Goal: Task Accomplishment & Management: Manage account settings

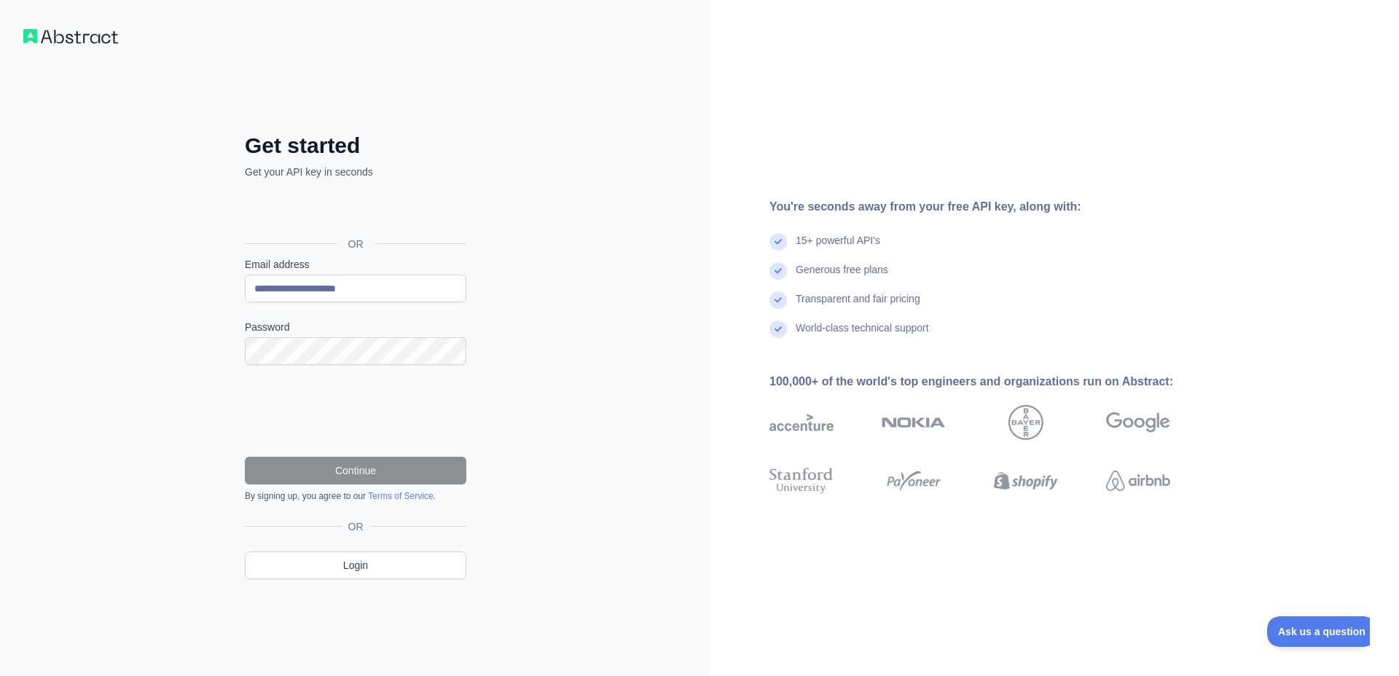
type input "**********"
click at [380, 470] on button "Continue" at bounding box center [355, 471] width 221 height 28
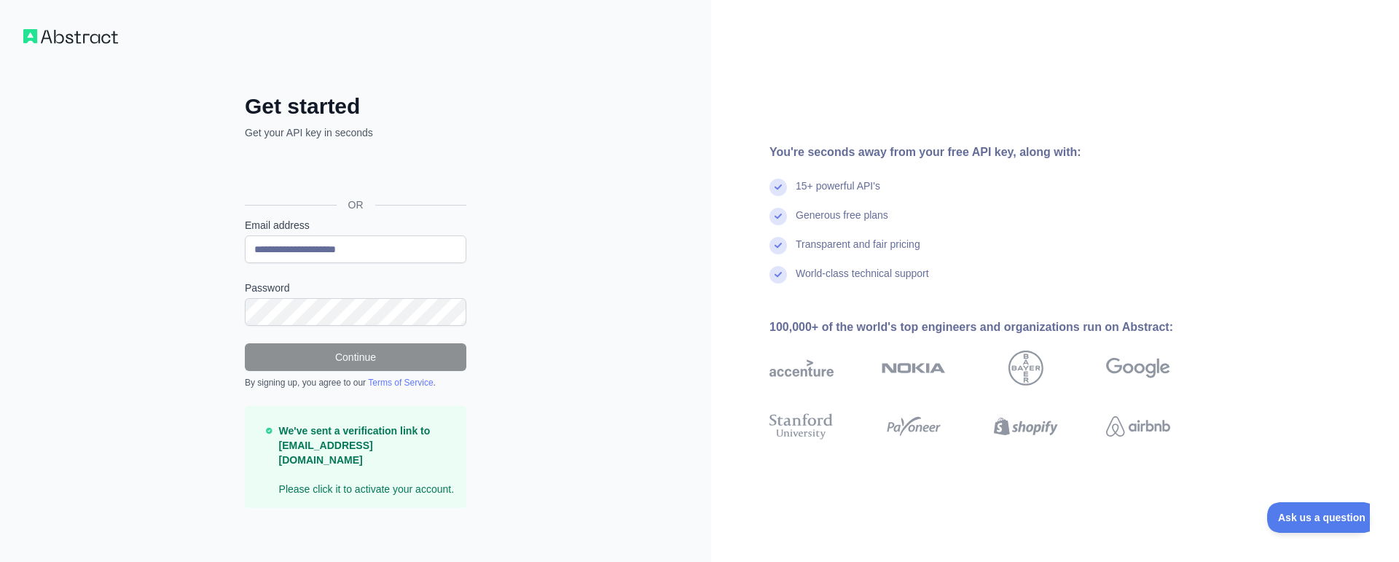
click at [380, 434] on strong "We've sent a verification link to hmdosh_sadat@yahoo.com" at bounding box center [355, 445] width 152 height 41
click at [405, 483] on p "We've sent a verification link to hmdosh_sadat@yahoo.com Please click it to act…" at bounding box center [367, 459] width 176 height 73
click at [79, 34] on img at bounding box center [70, 36] width 95 height 15
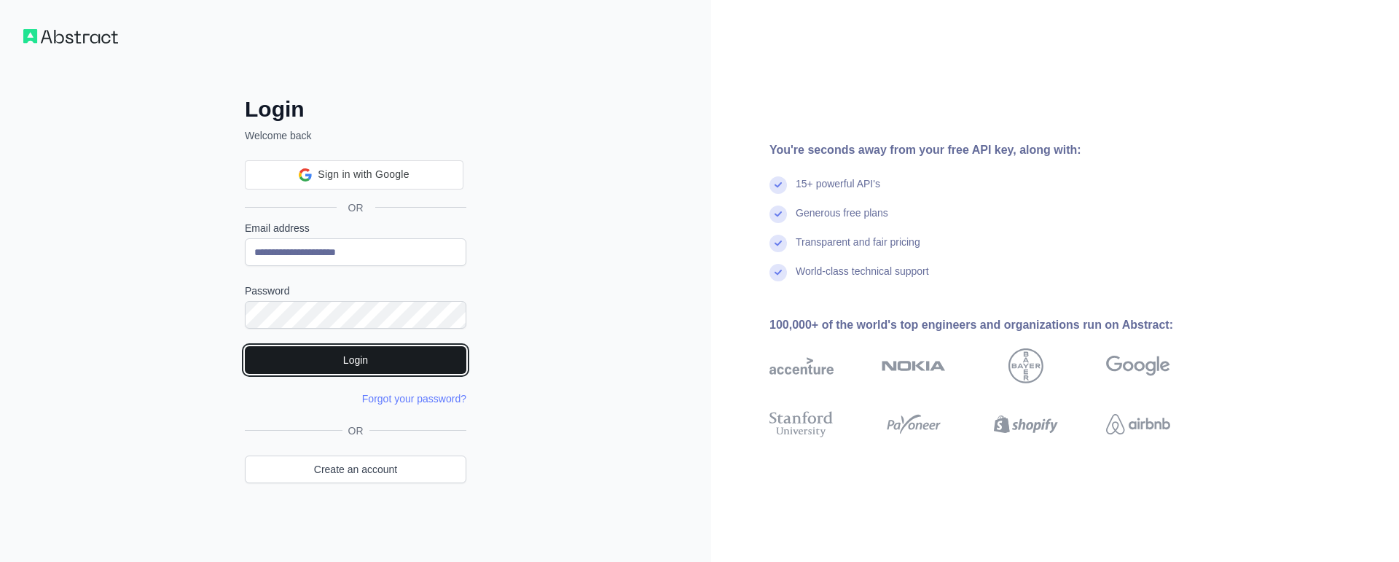
click at [288, 364] on button "Login" at bounding box center [355, 360] width 221 height 28
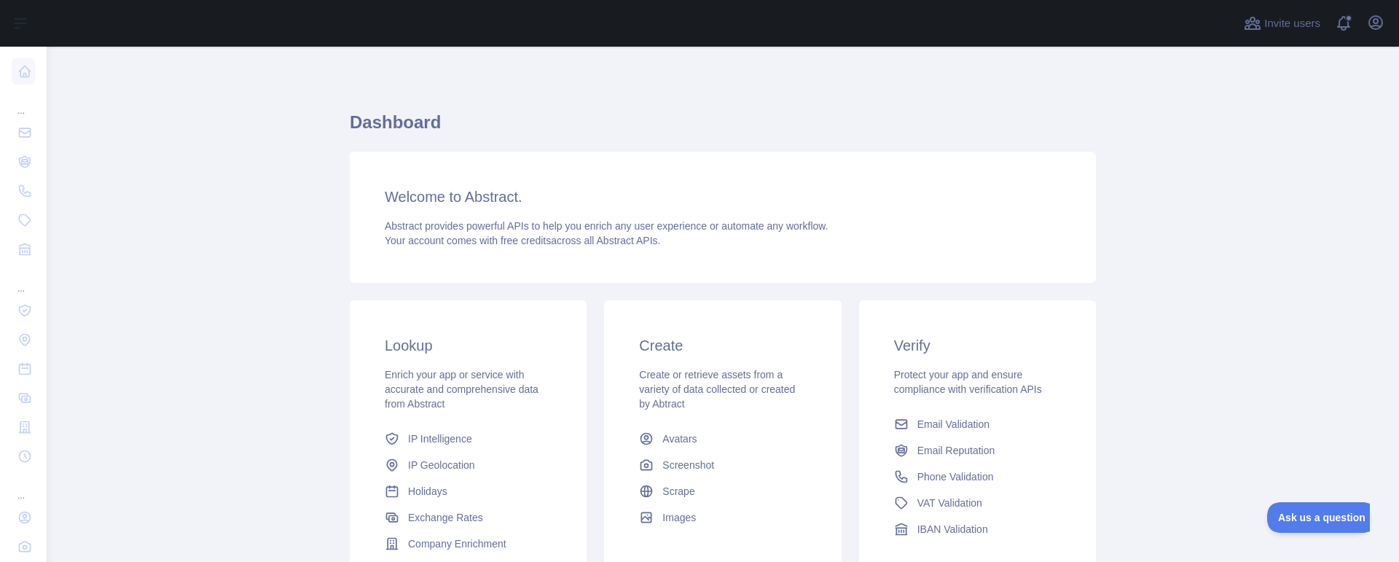
click at [456, 220] on span "Abstract provides powerful APIs to help you enrich any user experience or autom…" at bounding box center [607, 226] width 444 height 12
click at [431, 444] on span "IP Intelligence" at bounding box center [440, 438] width 64 height 15
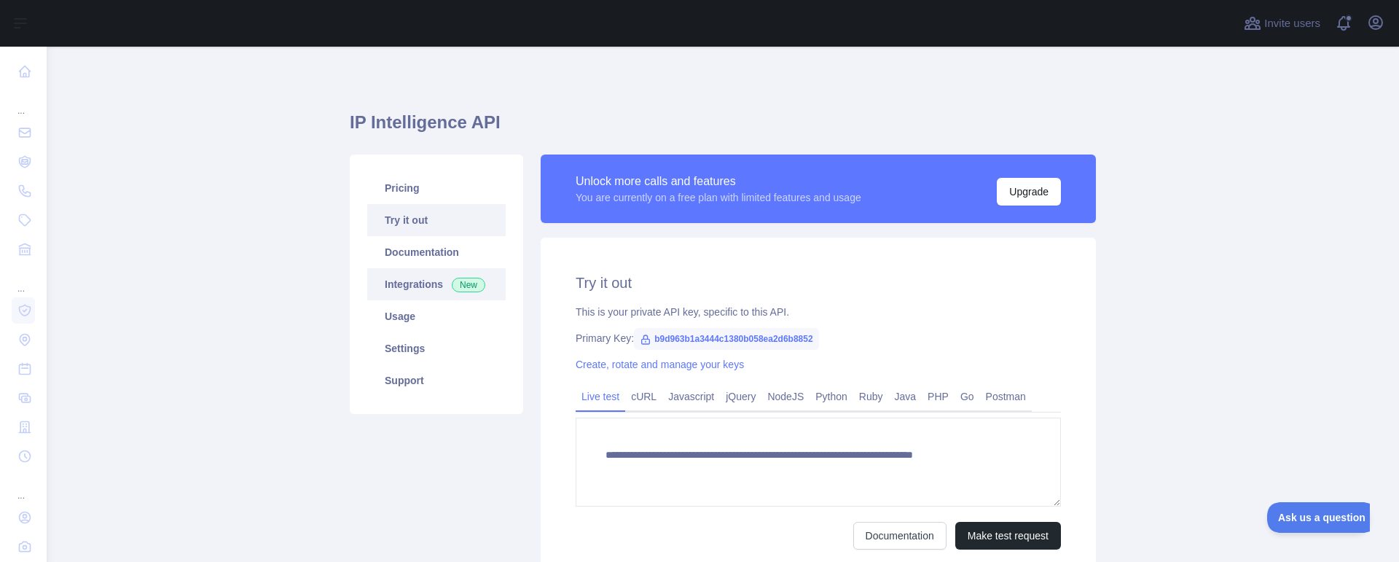
click at [417, 283] on link "Integrations New" at bounding box center [436, 284] width 138 height 32
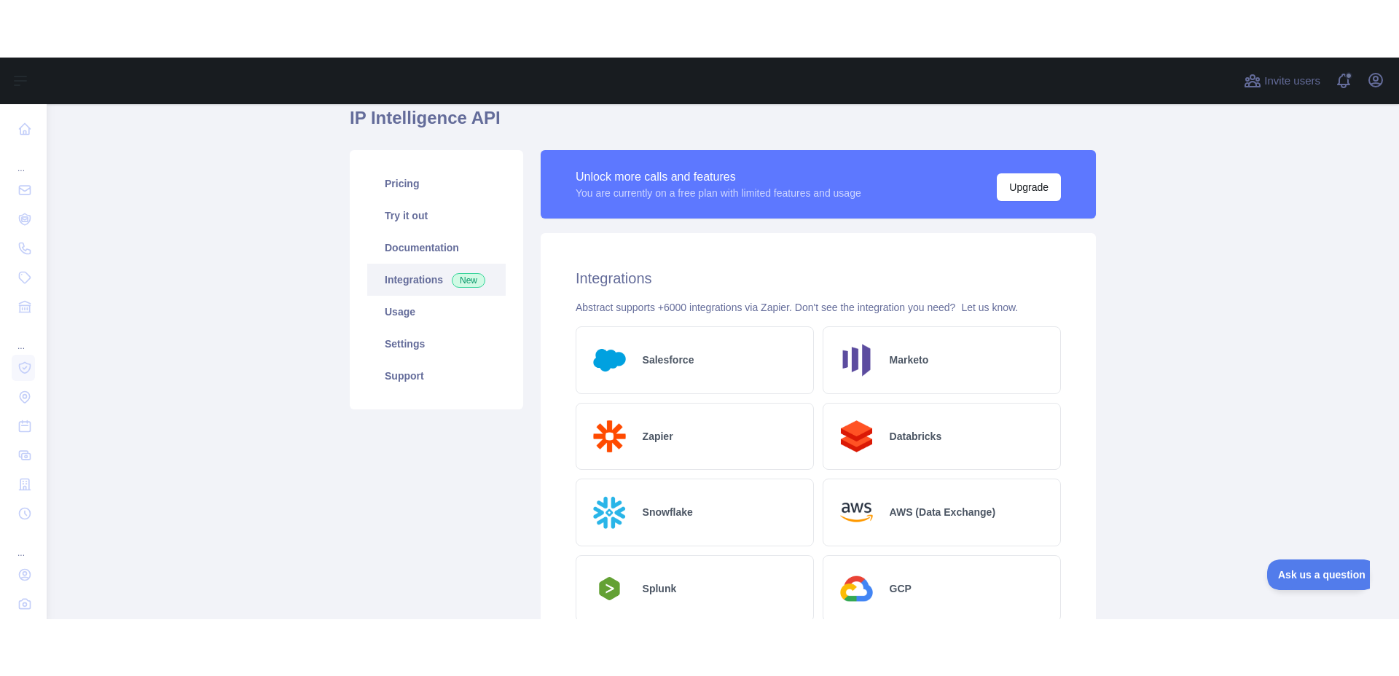
scroll to position [87, 0]
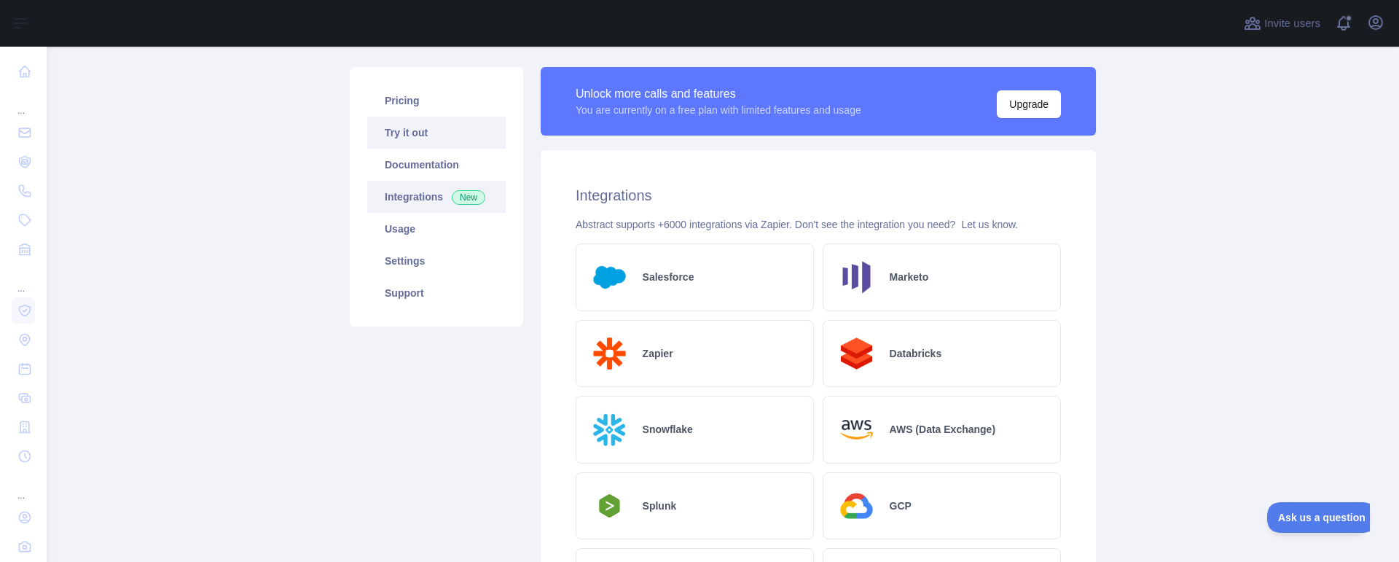
click at [417, 143] on link "Try it out" at bounding box center [436, 133] width 138 height 32
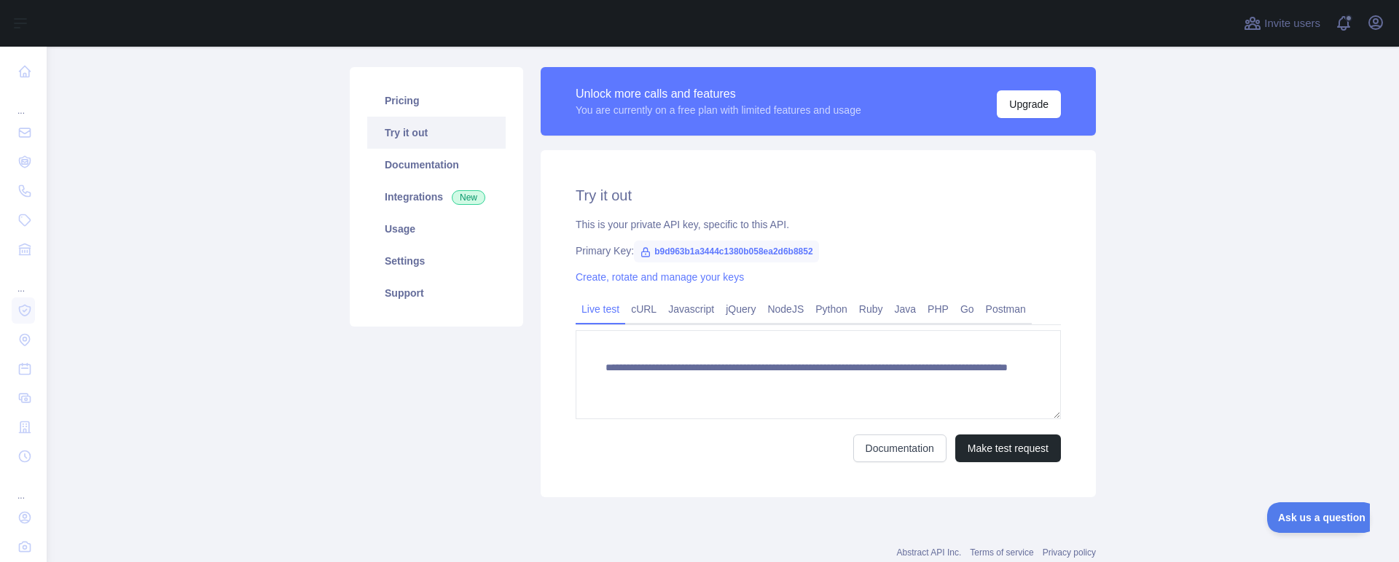
click at [675, 248] on span "b9d963b1a3444c1380b058ea2d6b8852" at bounding box center [726, 251] width 185 height 22
click at [1244, 186] on main "**********" at bounding box center [723, 304] width 1352 height 515
click at [800, 244] on span "b9d963b1a3444c1380b058ea2d6b8852" at bounding box center [726, 251] width 185 height 22
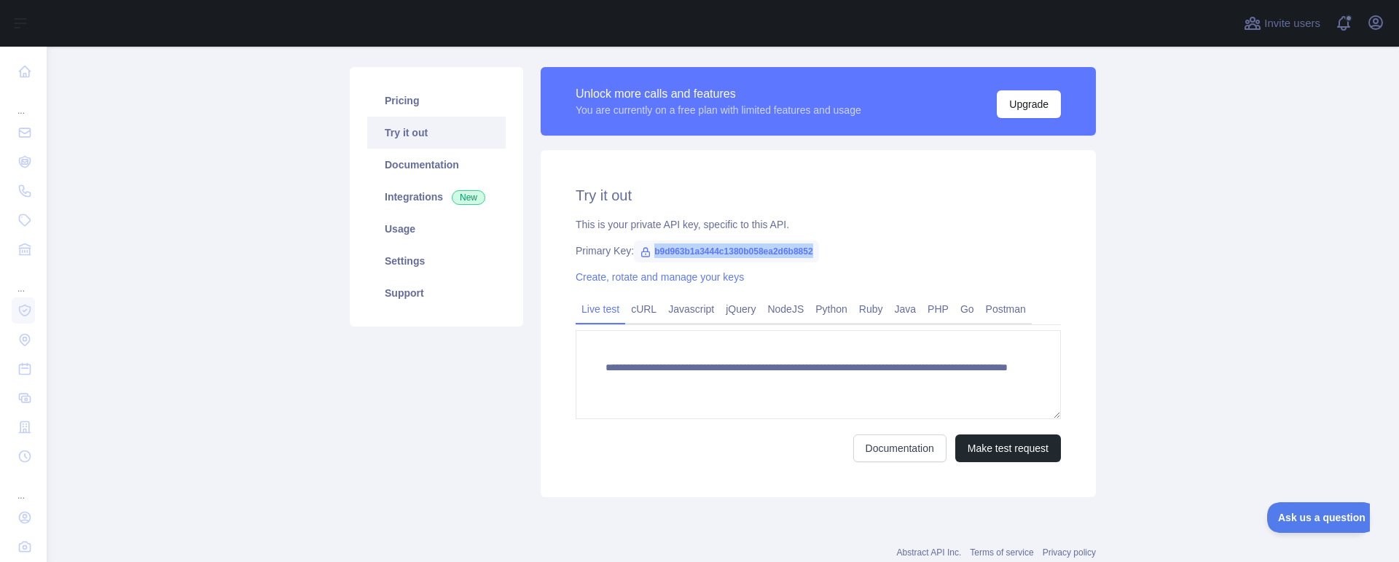
click at [800, 244] on span "b9d963b1a3444c1380b058ea2d6b8852" at bounding box center [726, 251] width 185 height 22
copy span "b9d963b1a3444c1380b058ea2d6b8852"
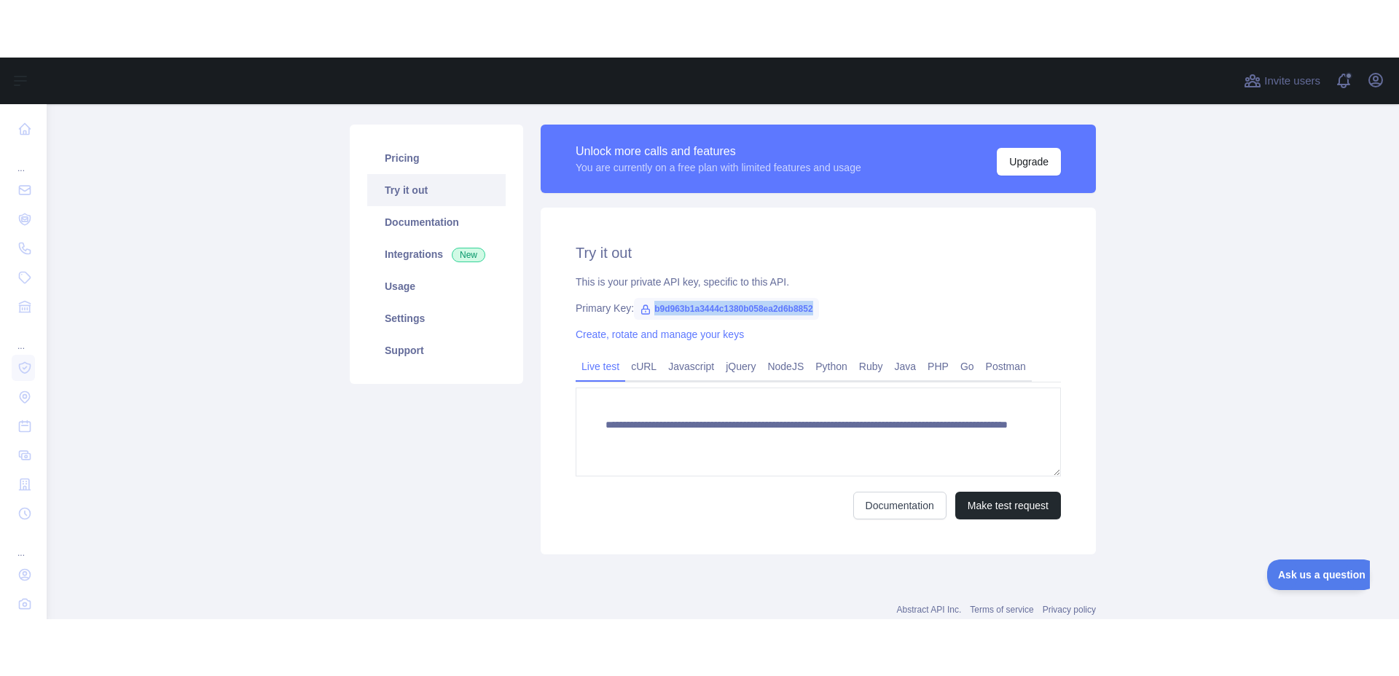
scroll to position [13, 0]
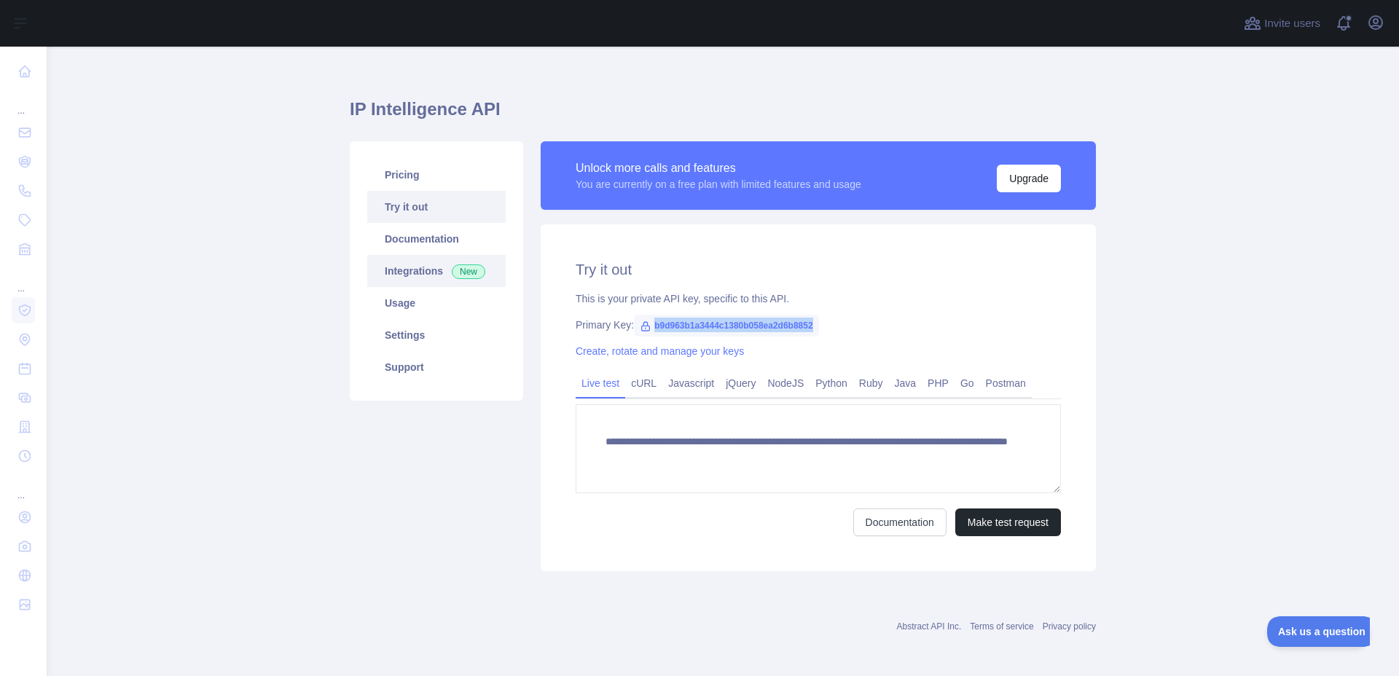
click at [426, 272] on link "Integrations New" at bounding box center [436, 271] width 138 height 32
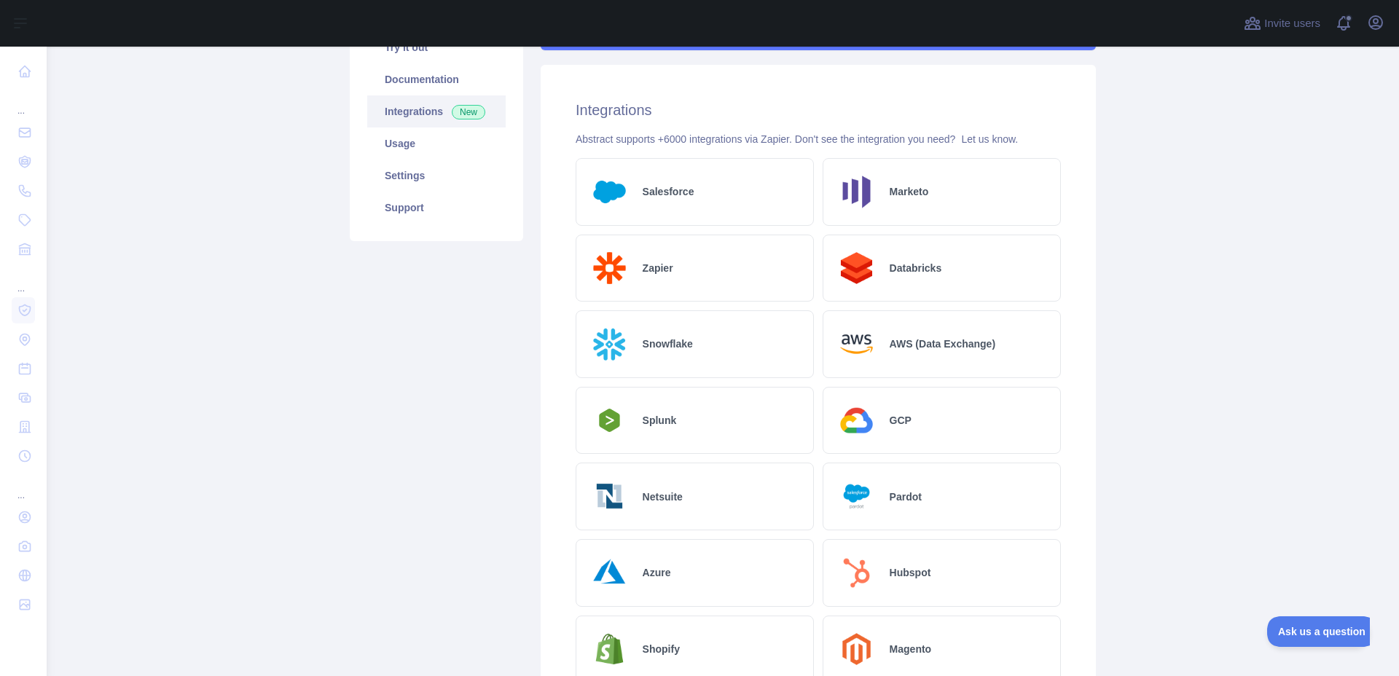
scroll to position [101, 0]
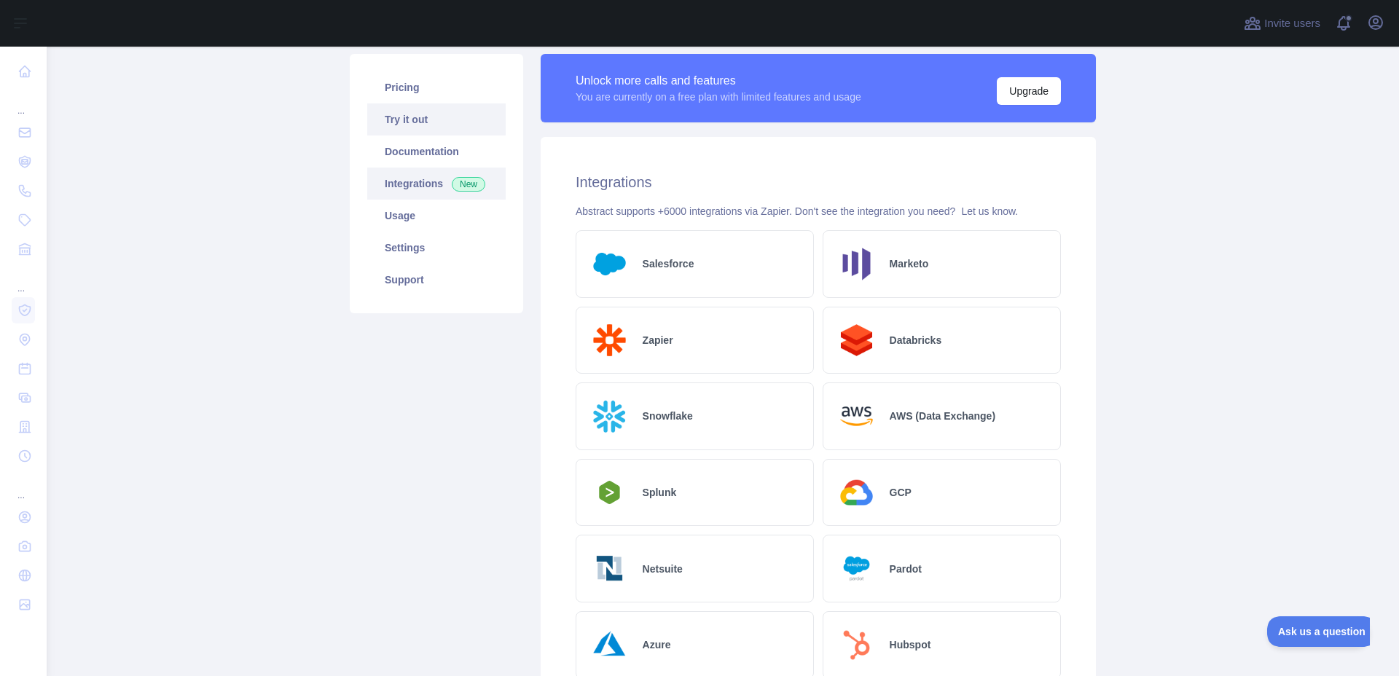
click at [406, 119] on link "Try it out" at bounding box center [436, 119] width 138 height 32
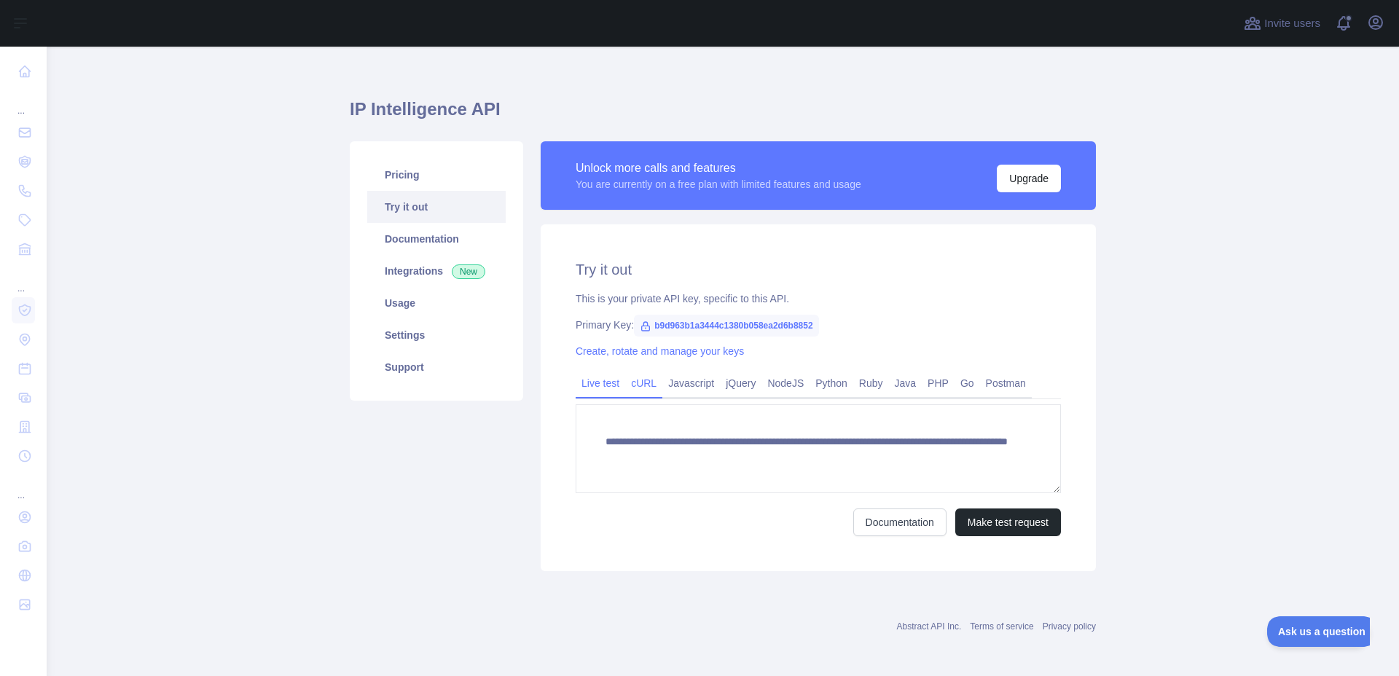
click at [637, 382] on link "cURL" at bounding box center [643, 383] width 37 height 23
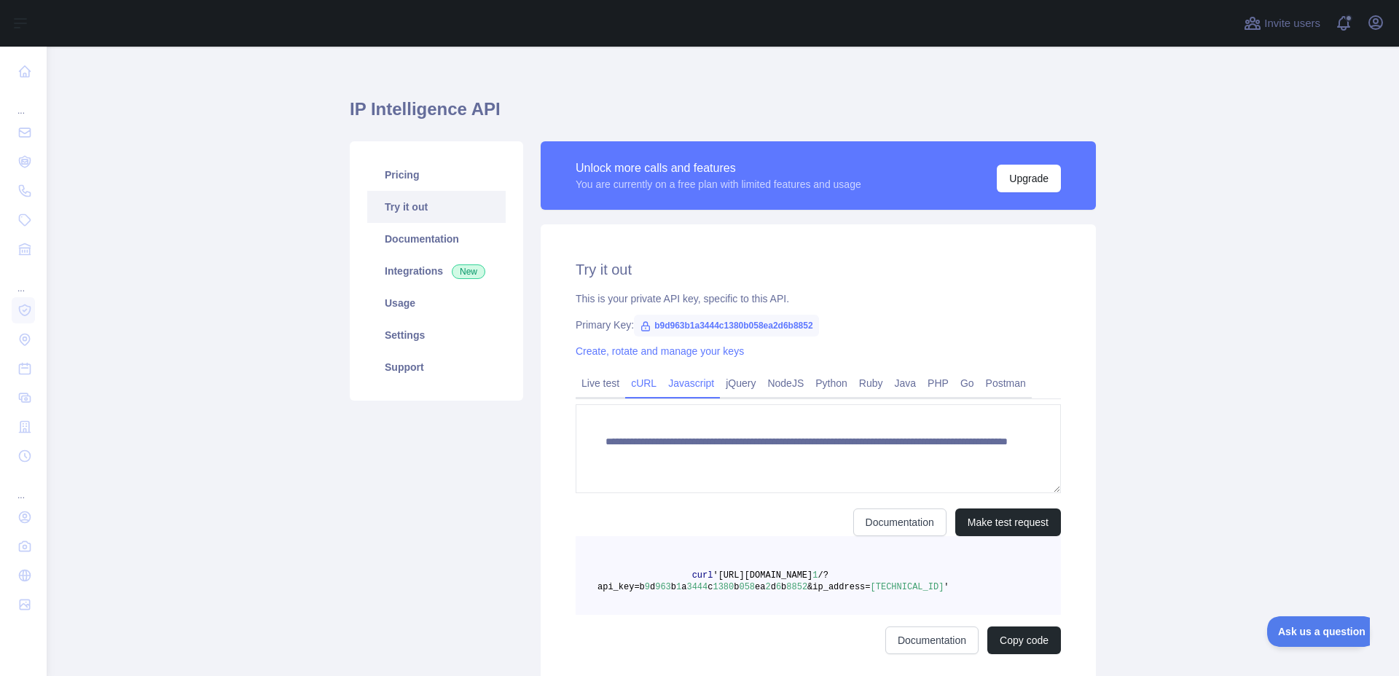
scroll to position [2, 0]
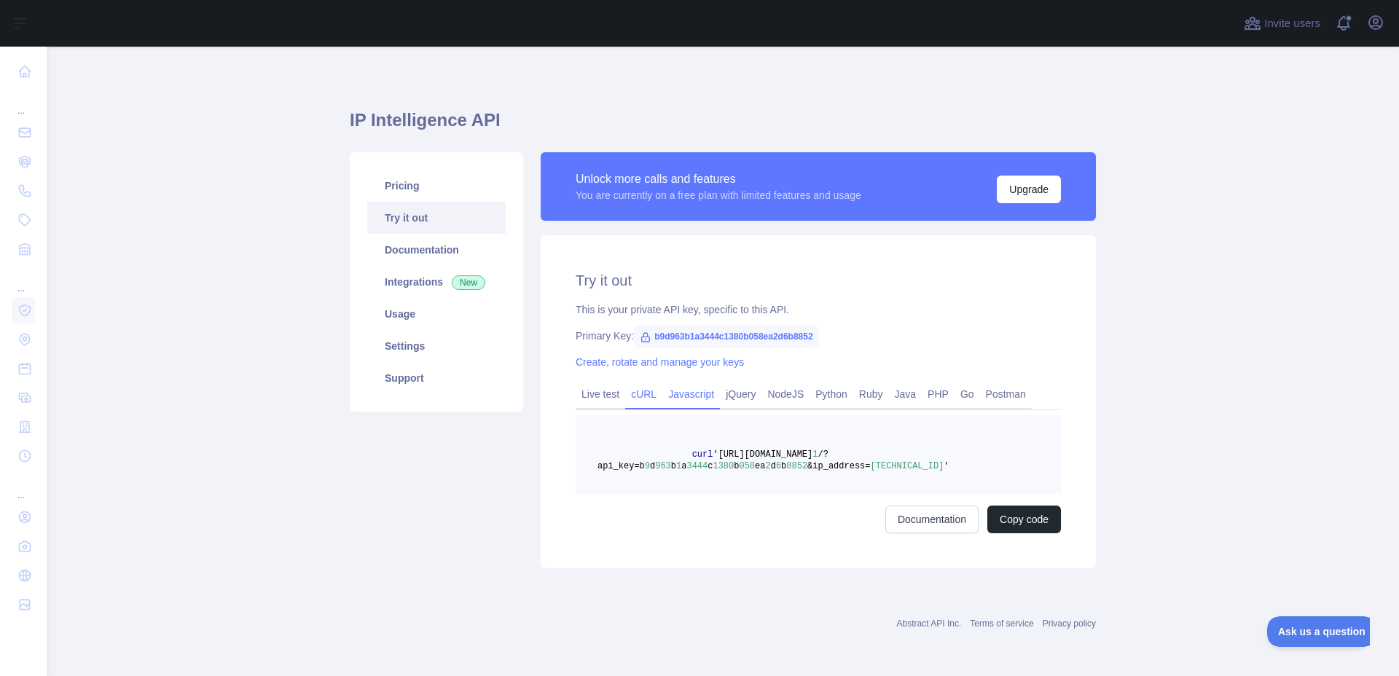
click at [687, 400] on link "Javascript" at bounding box center [691, 393] width 58 height 23
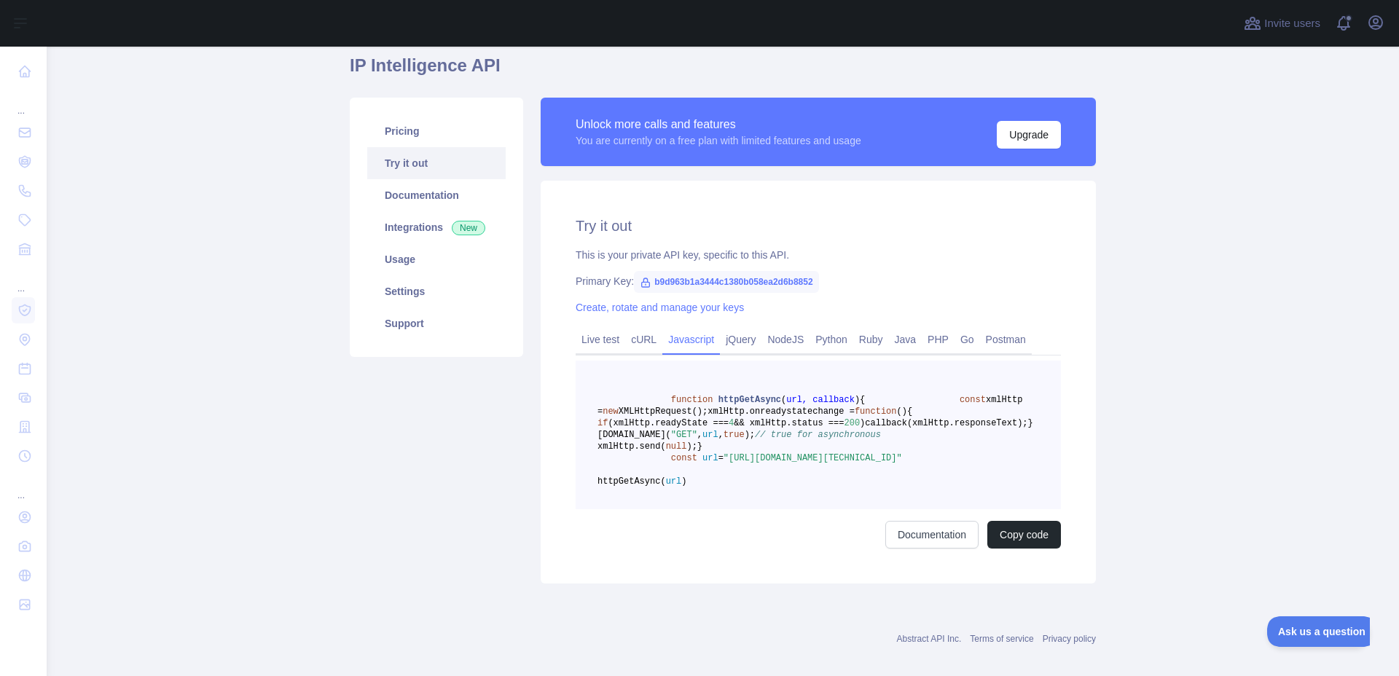
scroll to position [142, 0]
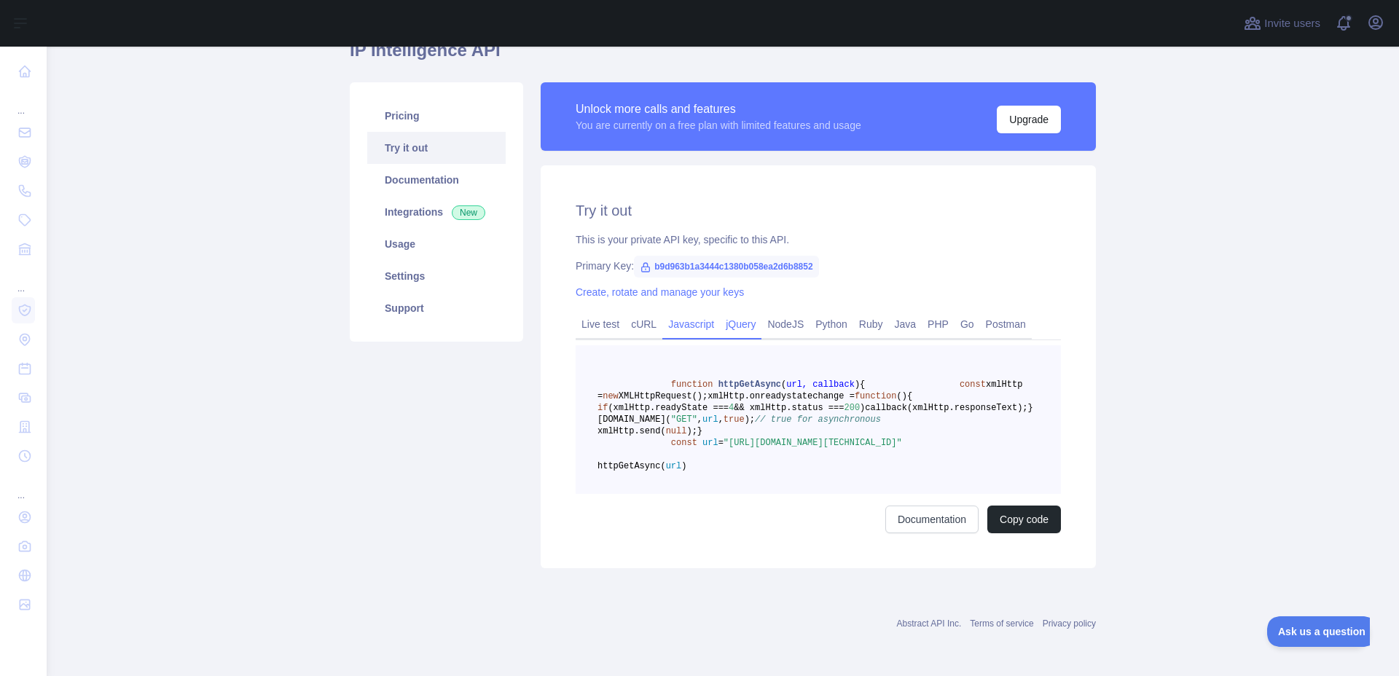
click at [728, 313] on link "jQuery" at bounding box center [741, 324] width 42 height 23
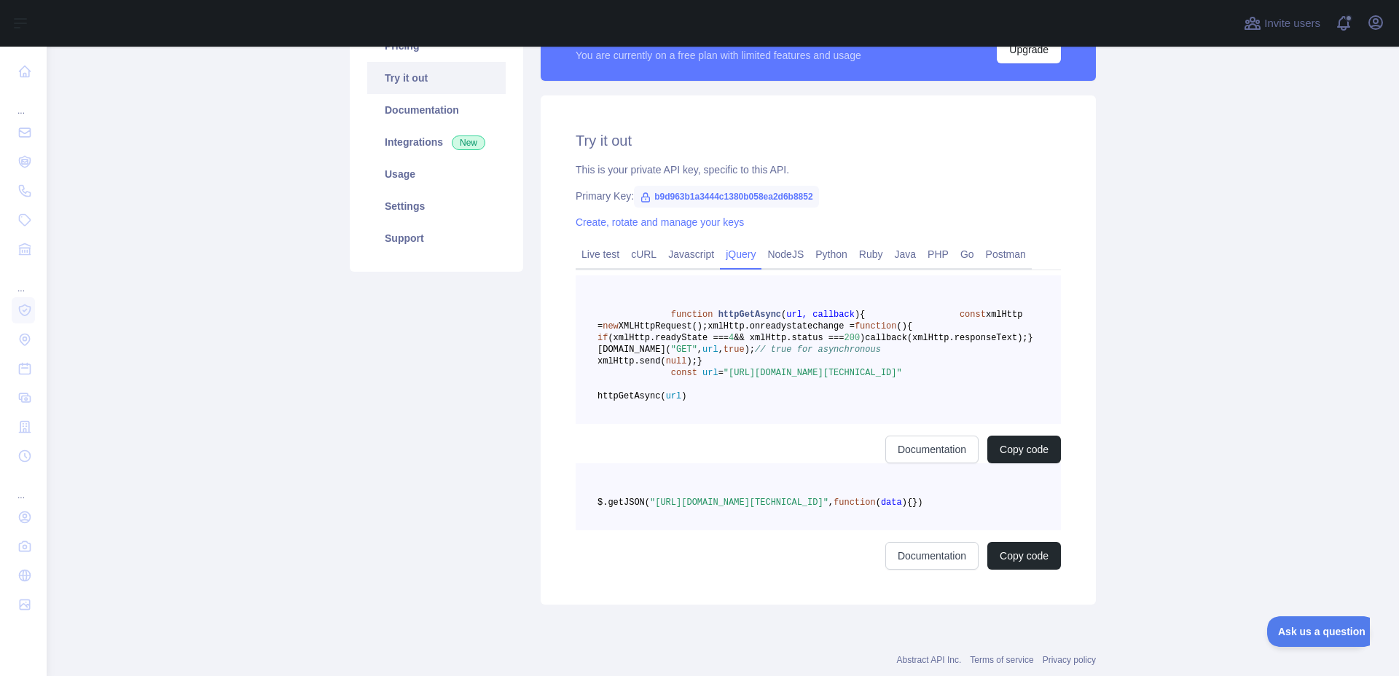
scroll to position [25, 0]
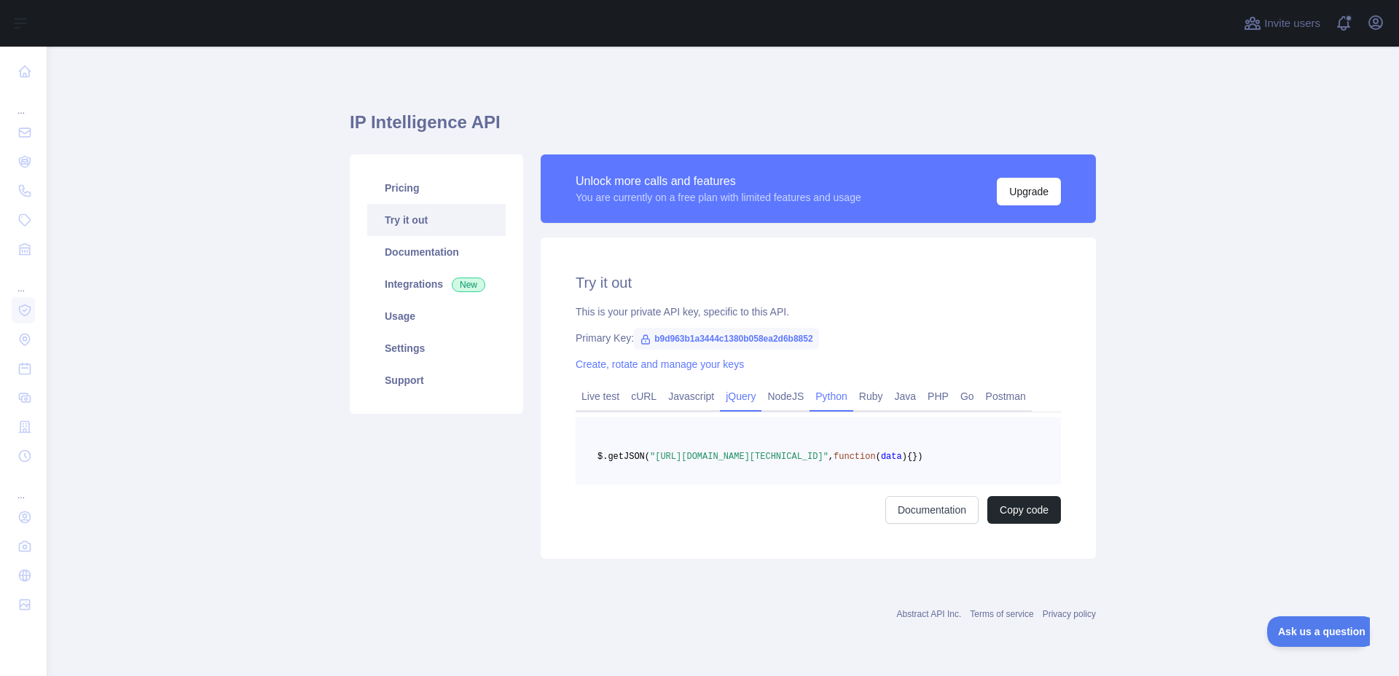
click at [823, 385] on link "Python" at bounding box center [831, 396] width 44 height 23
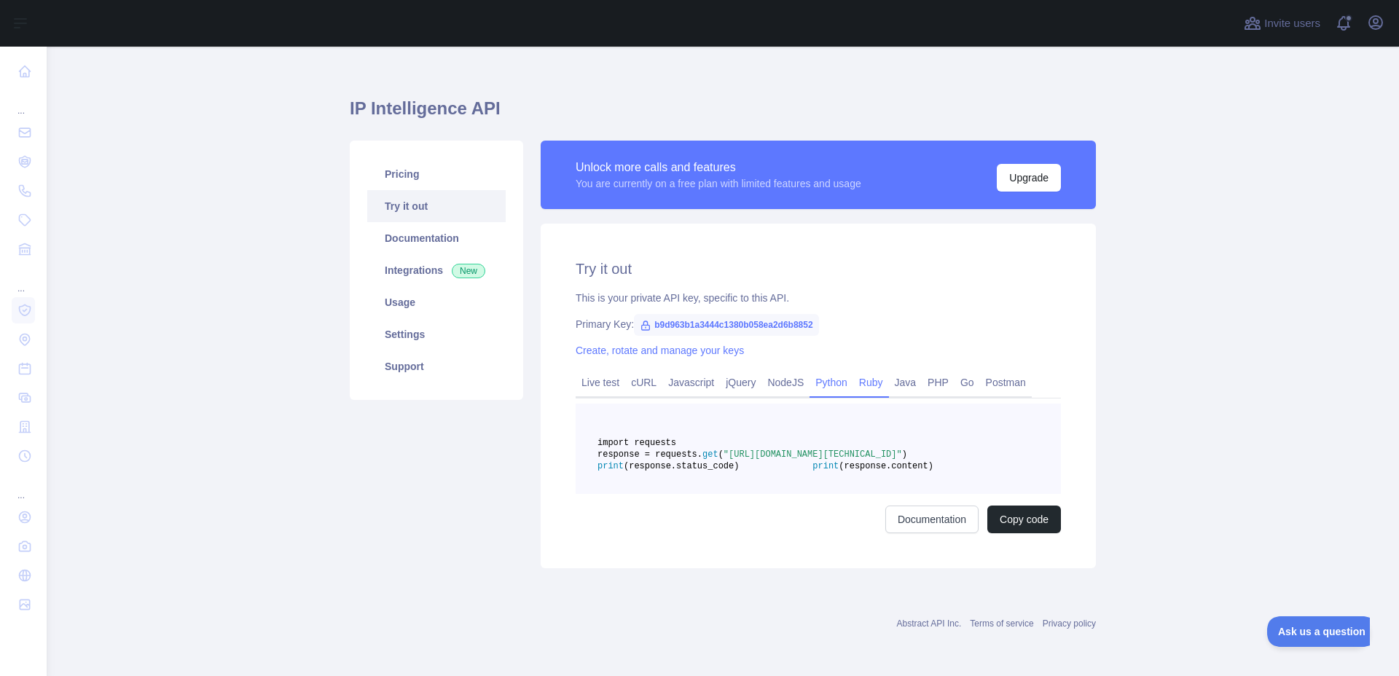
click at [873, 371] on link "Ruby" at bounding box center [871, 382] width 36 height 23
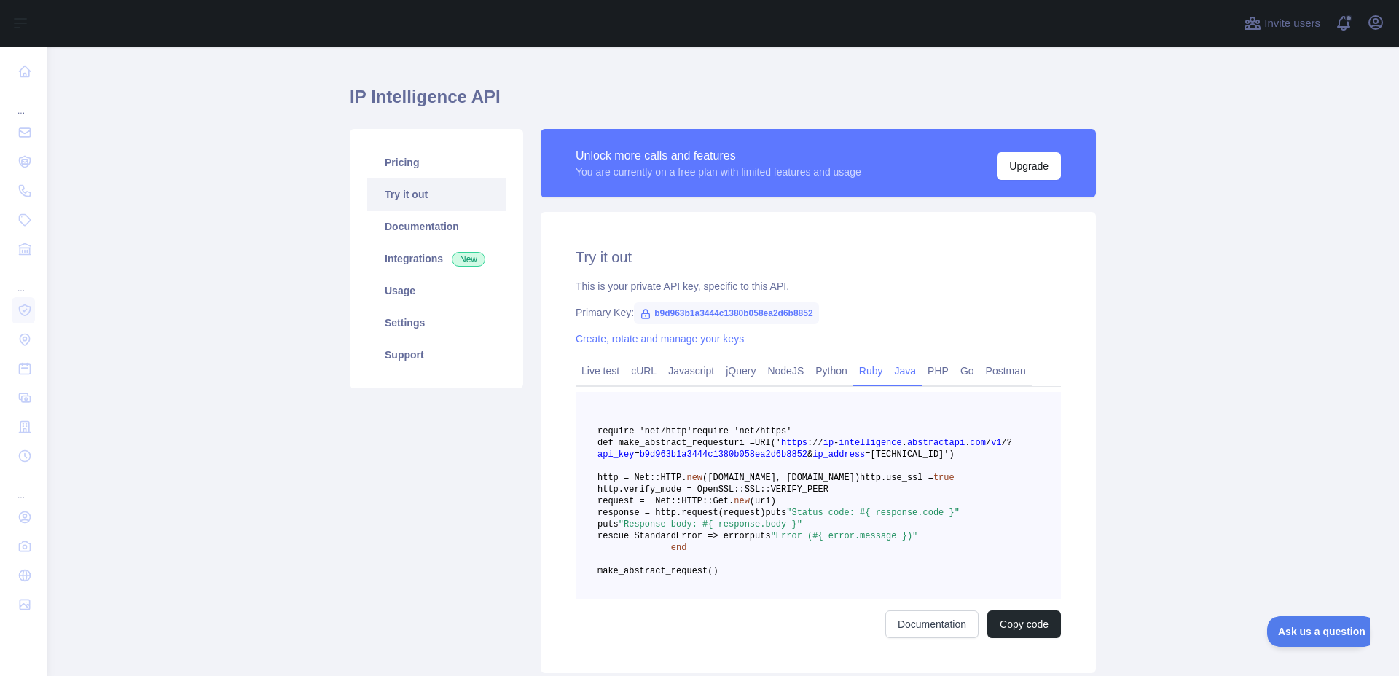
click at [905, 374] on link "Java" at bounding box center [906, 370] width 34 height 23
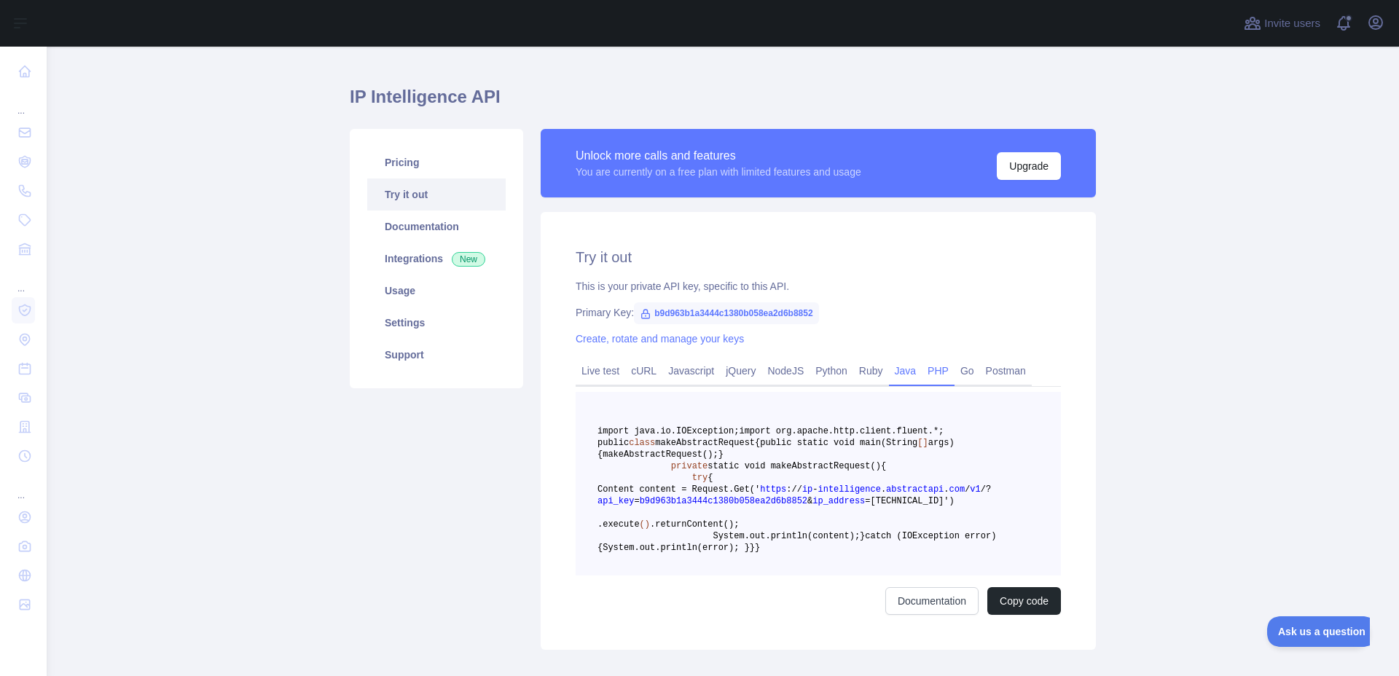
click at [926, 377] on link "PHP" at bounding box center [938, 370] width 33 height 23
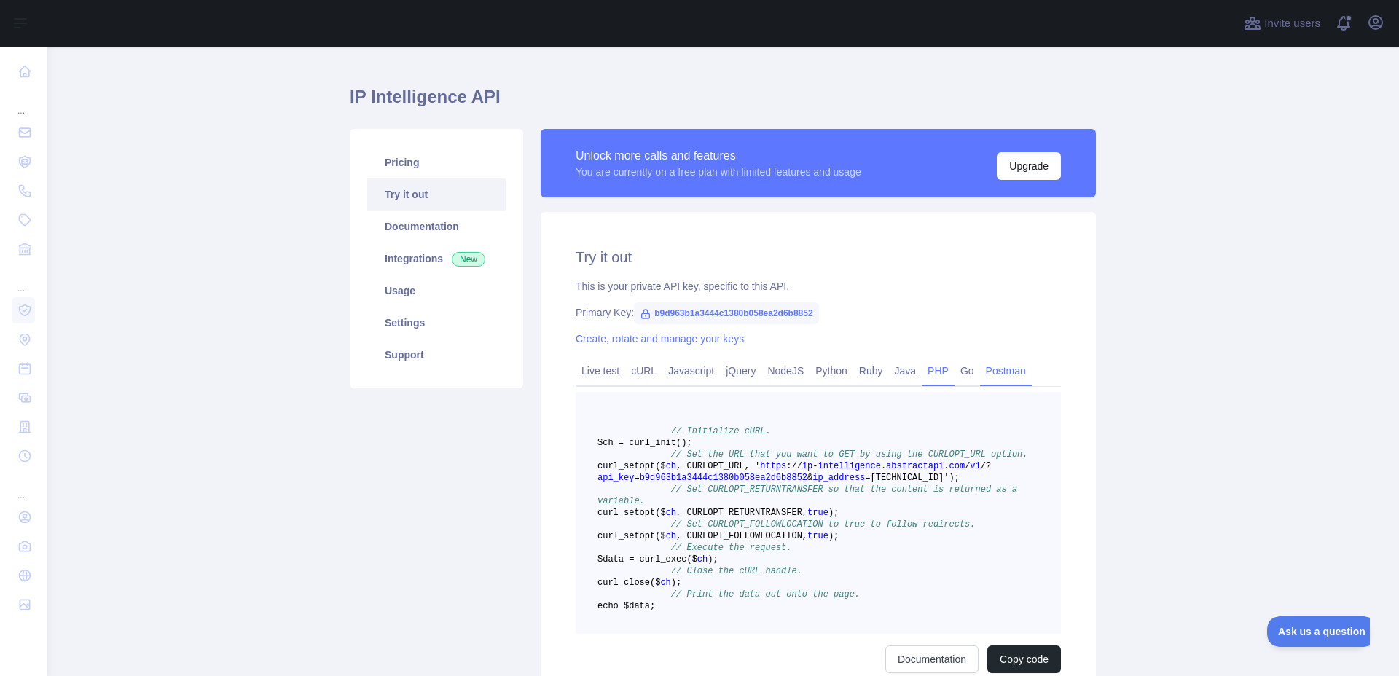
click at [980, 376] on link "Postman" at bounding box center [1006, 370] width 52 height 23
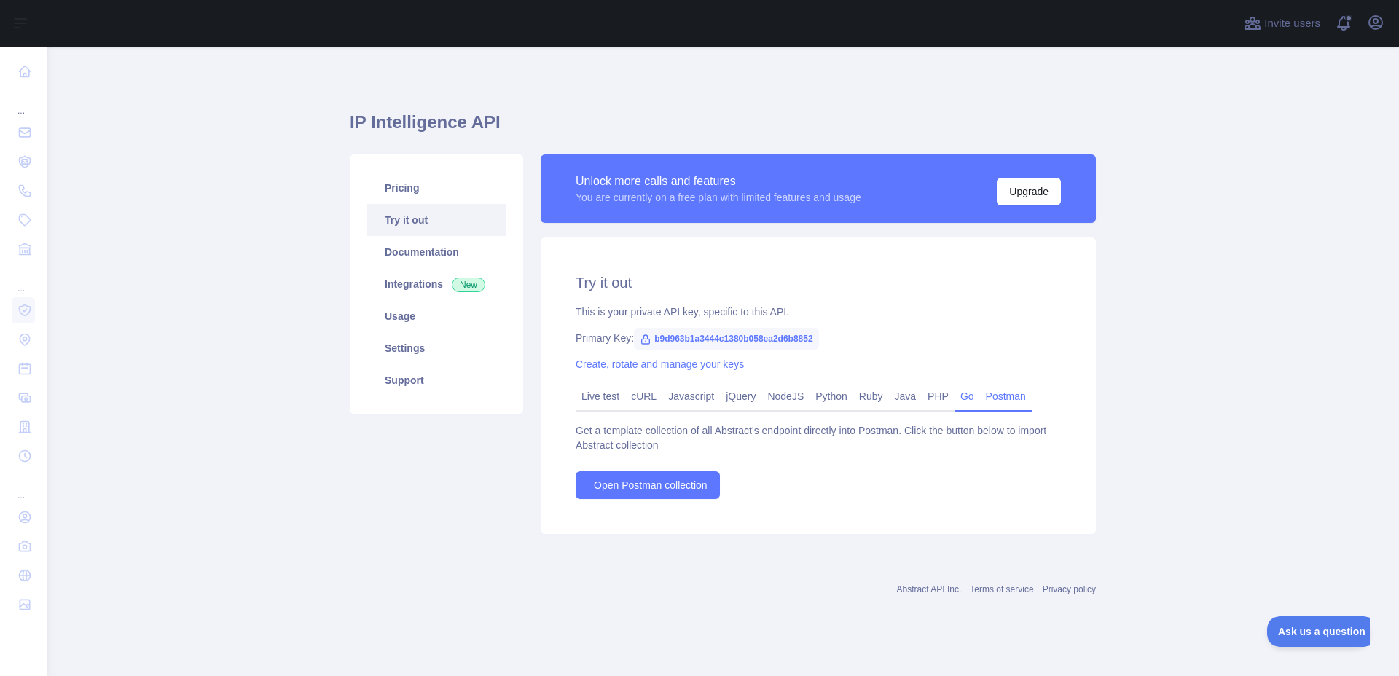
click at [956, 393] on link "Go" at bounding box center [966, 396] width 25 height 23
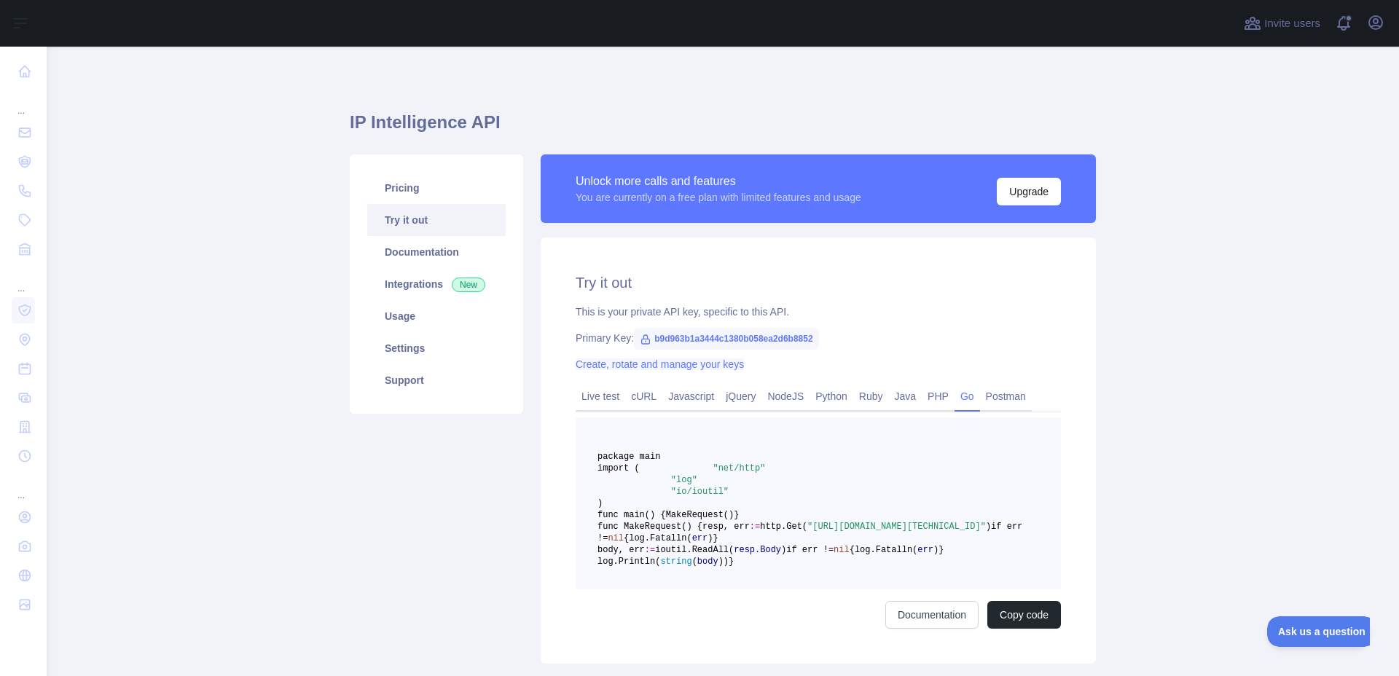
click at [612, 361] on link "Create, rotate and manage your keys" at bounding box center [659, 364] width 168 height 12
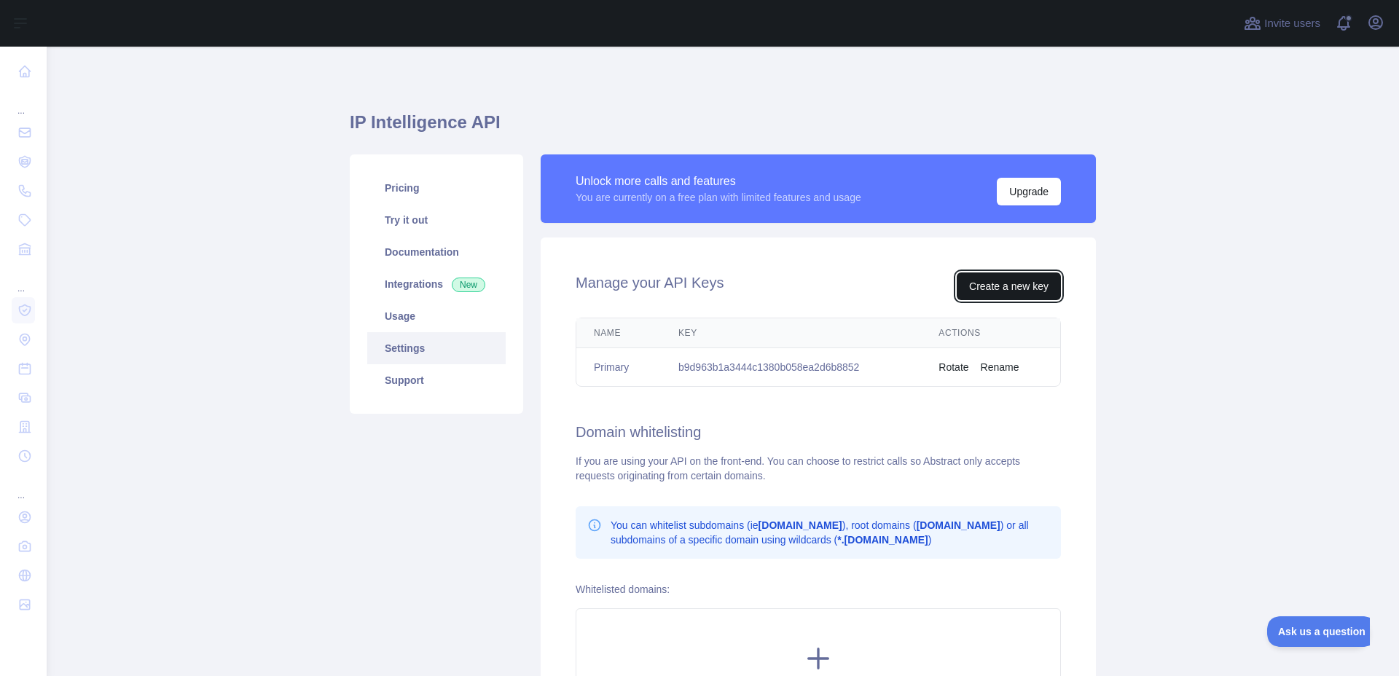
click at [981, 288] on button "Create a new key" at bounding box center [1008, 286] width 104 height 28
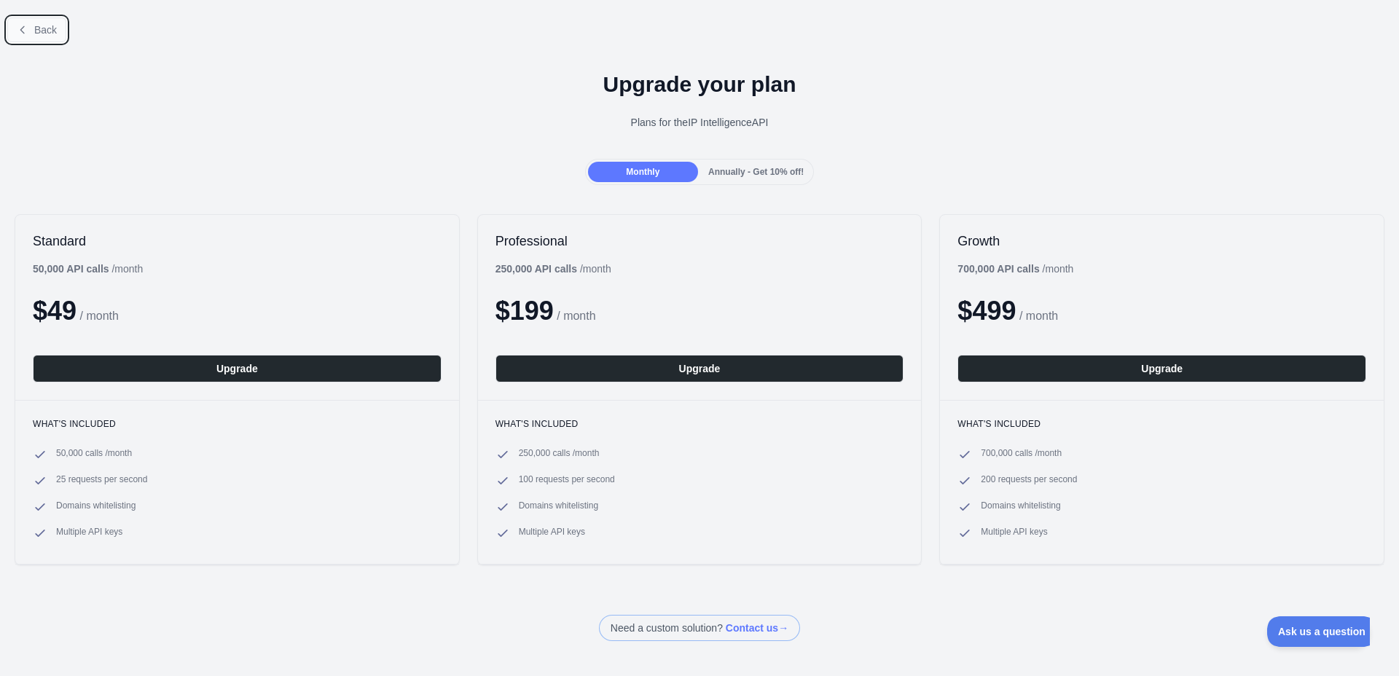
click at [22, 24] on icon at bounding box center [23, 30] width 12 height 12
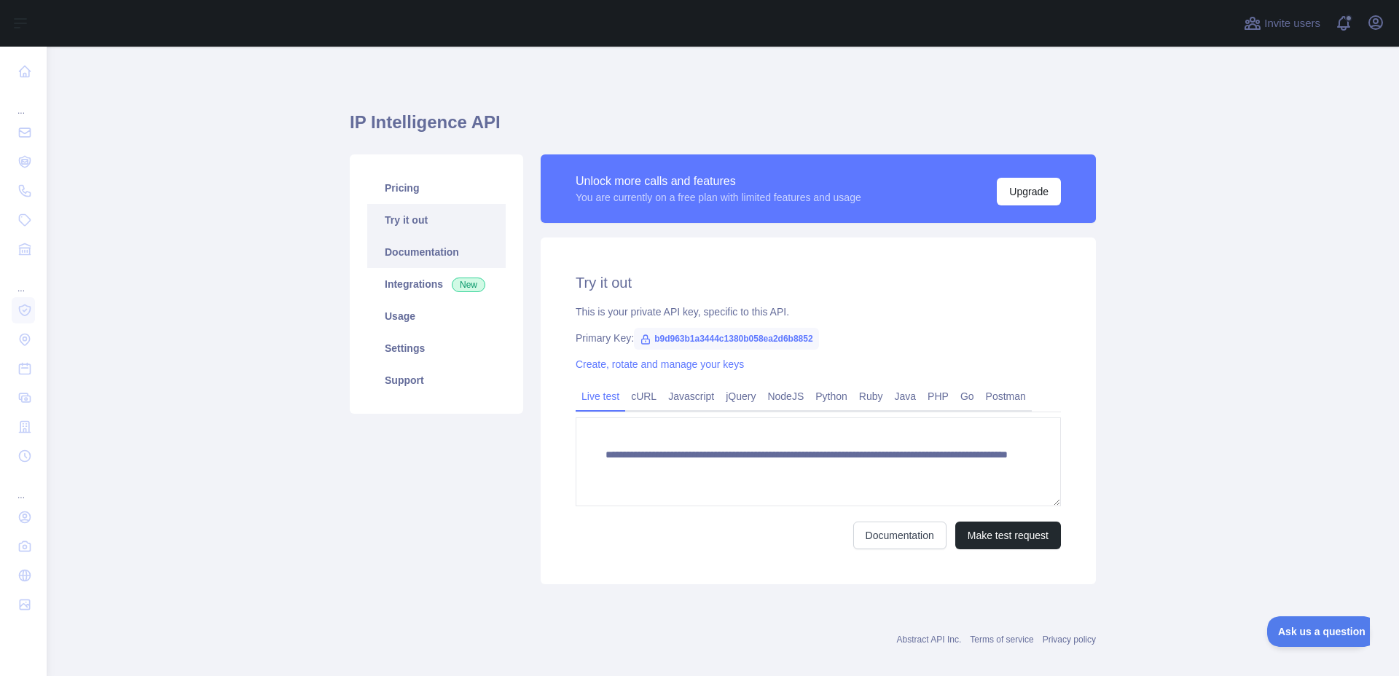
click at [445, 251] on link "Documentation" at bounding box center [436, 252] width 138 height 32
click at [395, 313] on link "Usage" at bounding box center [436, 316] width 138 height 32
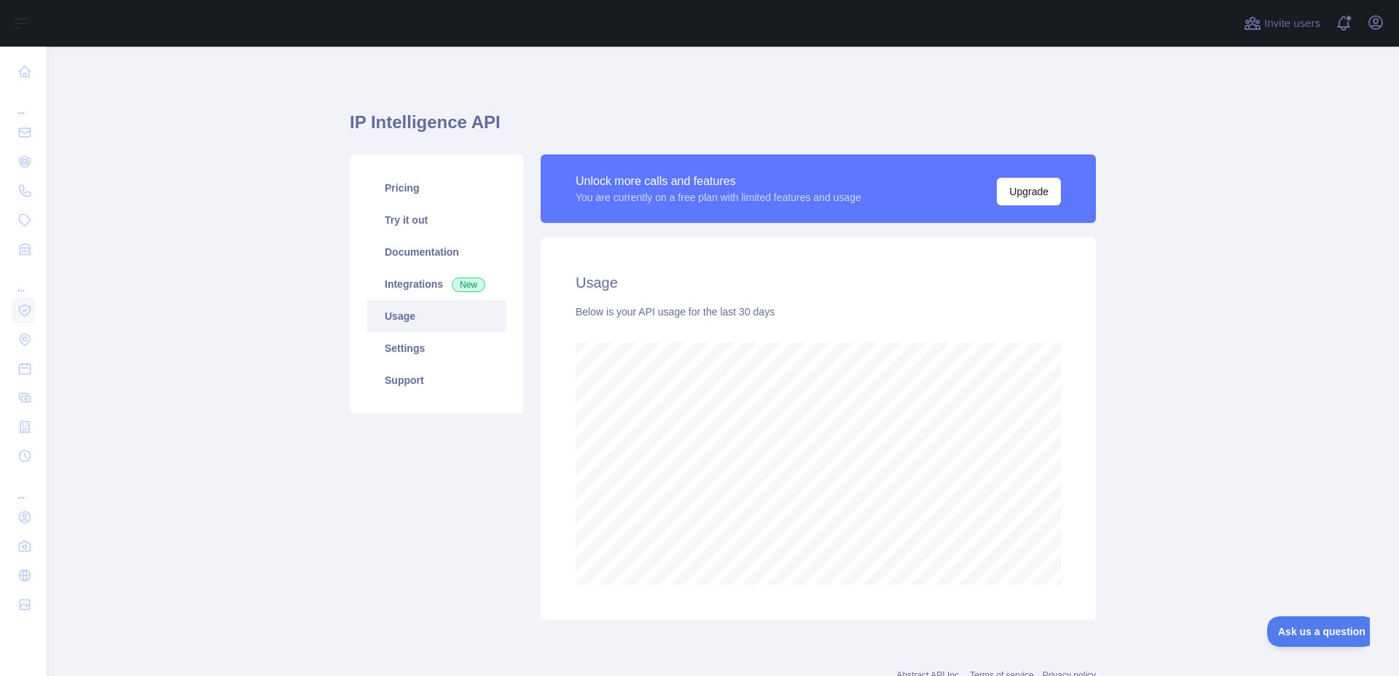
scroll to position [629, 1352]
click at [426, 350] on link "Settings" at bounding box center [436, 348] width 138 height 32
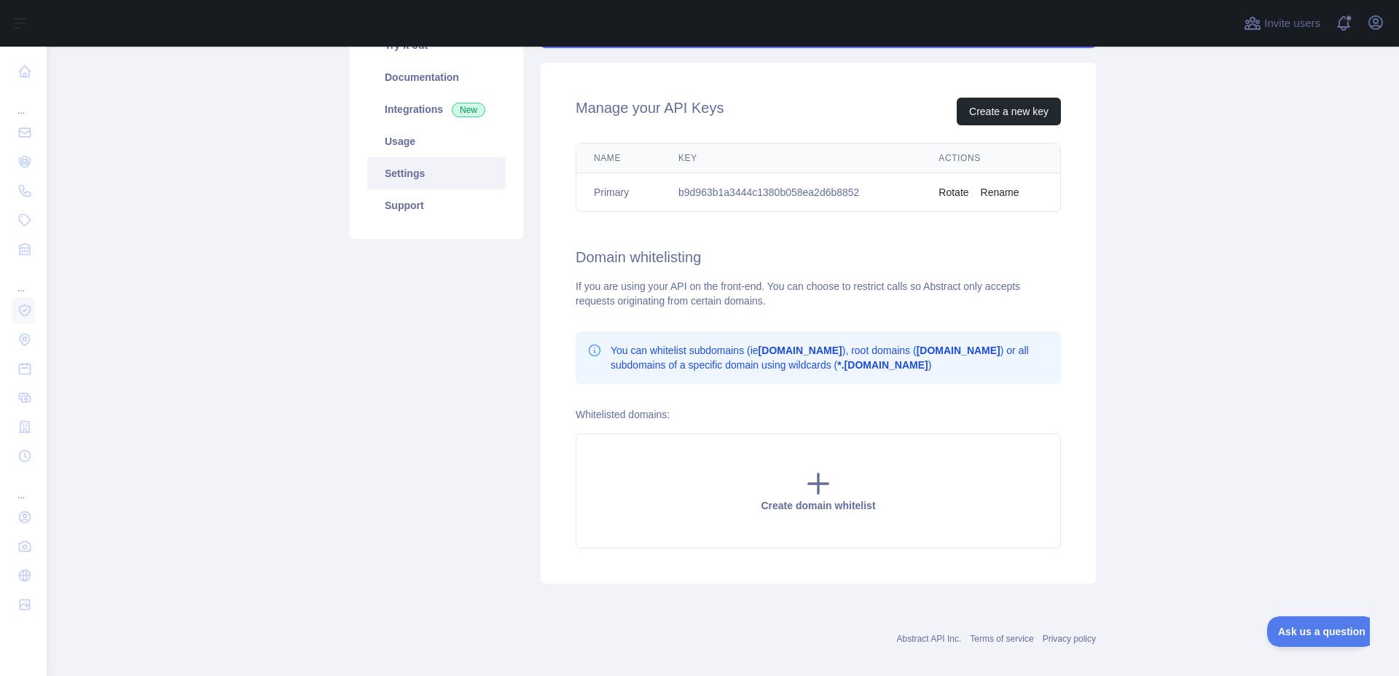
scroll to position [154, 0]
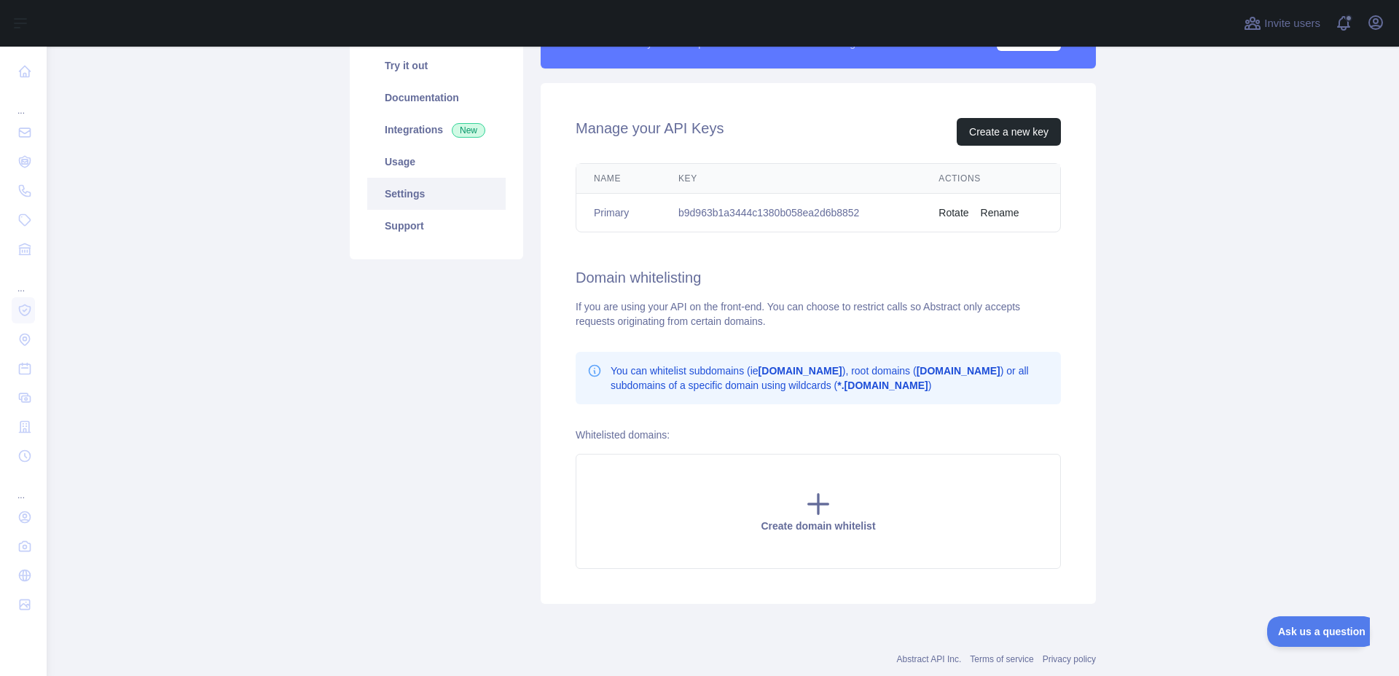
click at [107, 259] on main "IP Intelligence API Pricing Try it out Documentation Integrations New Usage Set…" at bounding box center [723, 361] width 1352 height 629
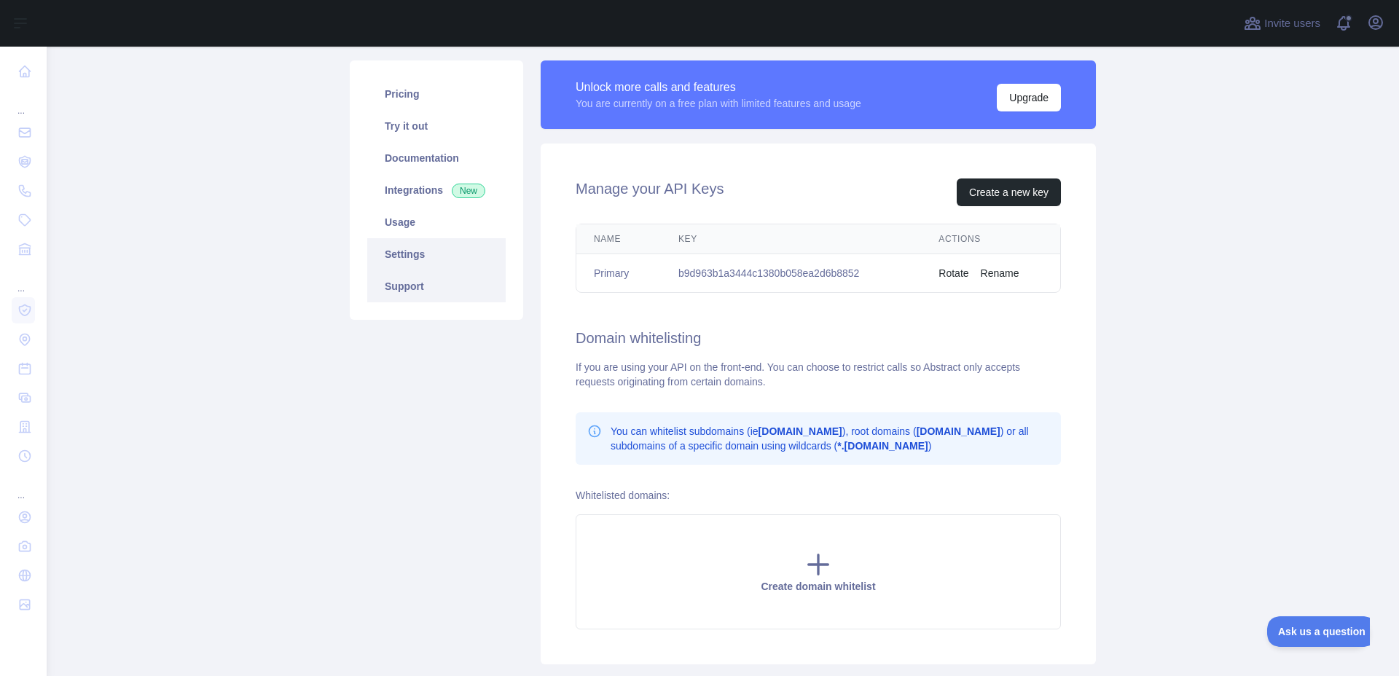
scroll to position [0, 0]
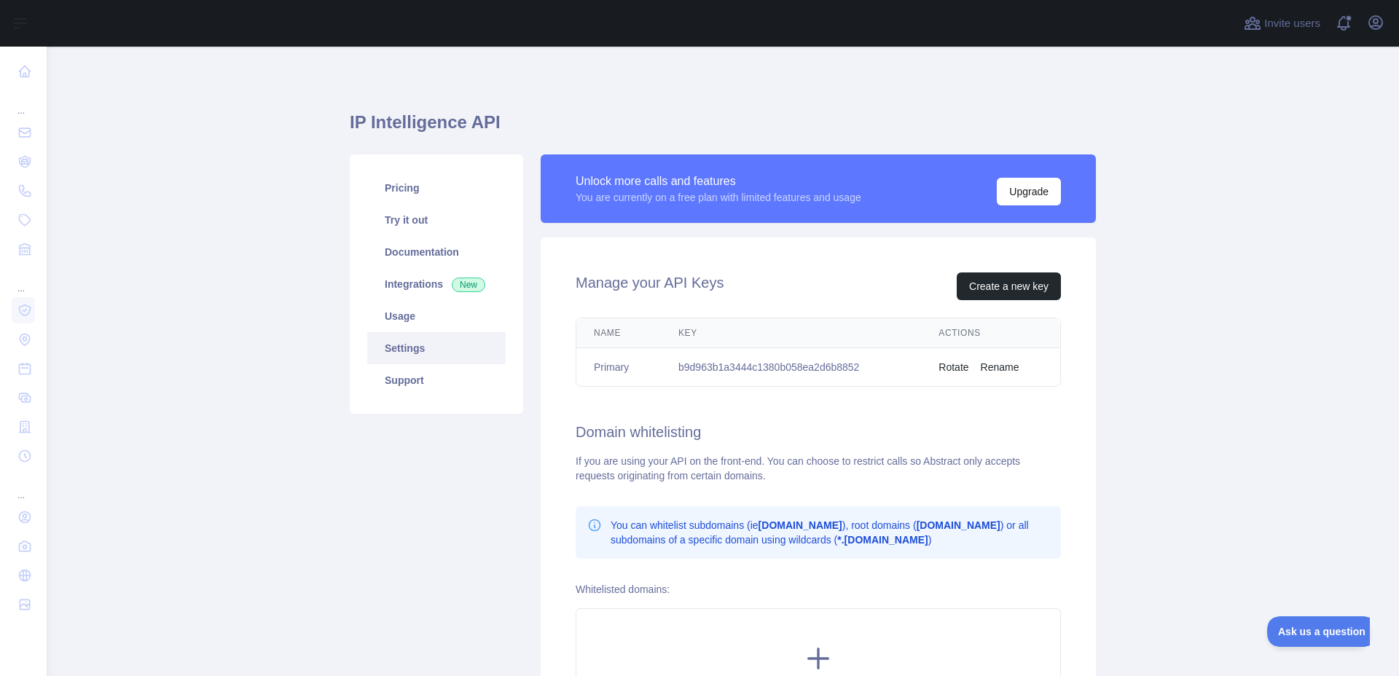
click at [1174, 125] on main "IP Intelligence API Pricing Try it out Documentation Integrations New Usage Set…" at bounding box center [723, 361] width 1352 height 629
click at [1373, 25] on icon "button" at bounding box center [1375, 22] width 13 height 13
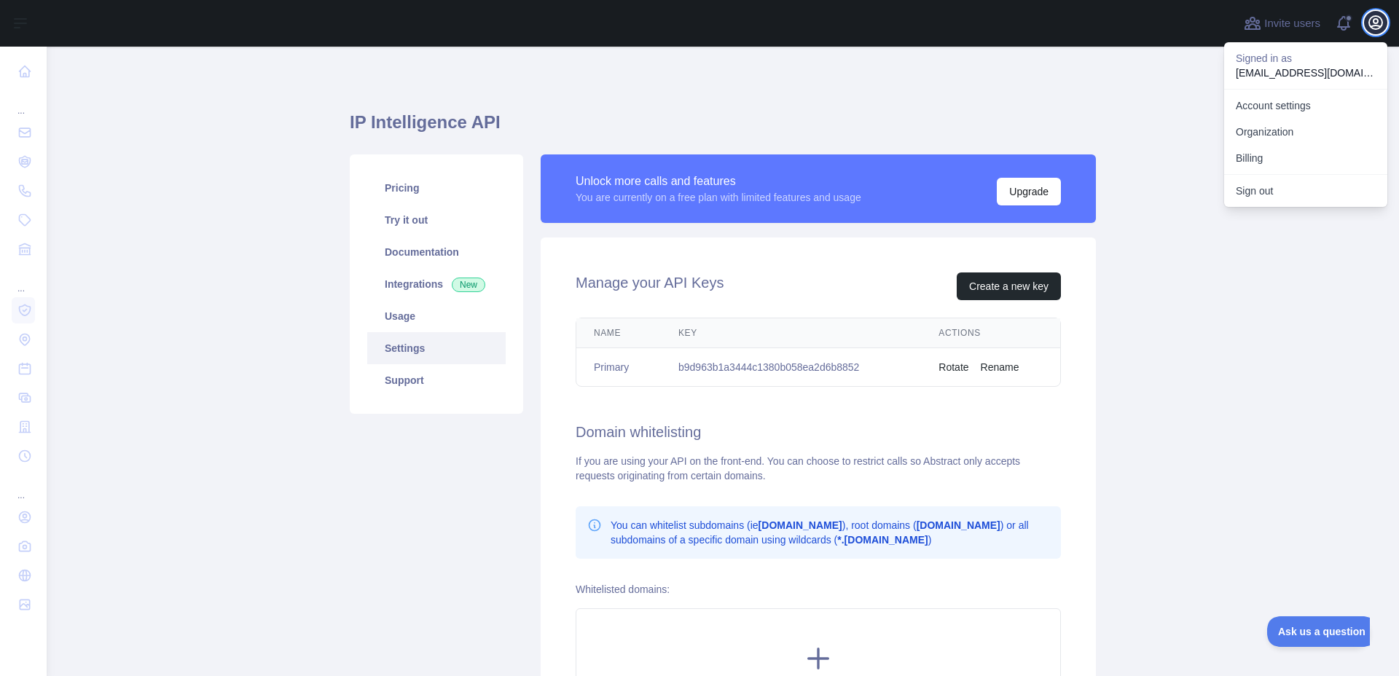
click at [1378, 25] on icon "button" at bounding box center [1375, 22] width 13 height 13
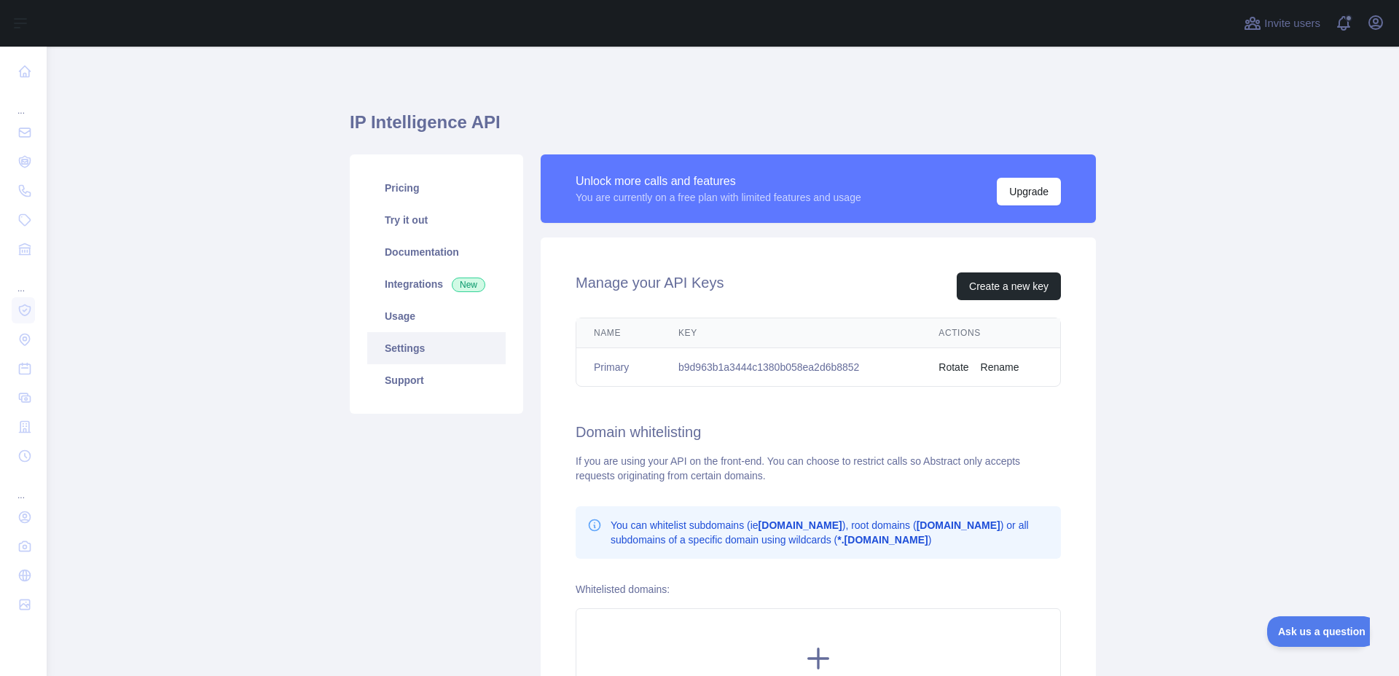
drag, startPoint x: 978, startPoint y: 28, endPoint x: 985, endPoint y: 34, distance: 8.8
click at [981, 28] on div at bounding box center [640, 23] width 1165 height 47
click at [864, 84] on div "IP Intelligence API Pricing Try it out Documentation Integrations New Usage Set…" at bounding box center [723, 430] width 746 height 697
